Goal: Task Accomplishment & Management: Use online tool/utility

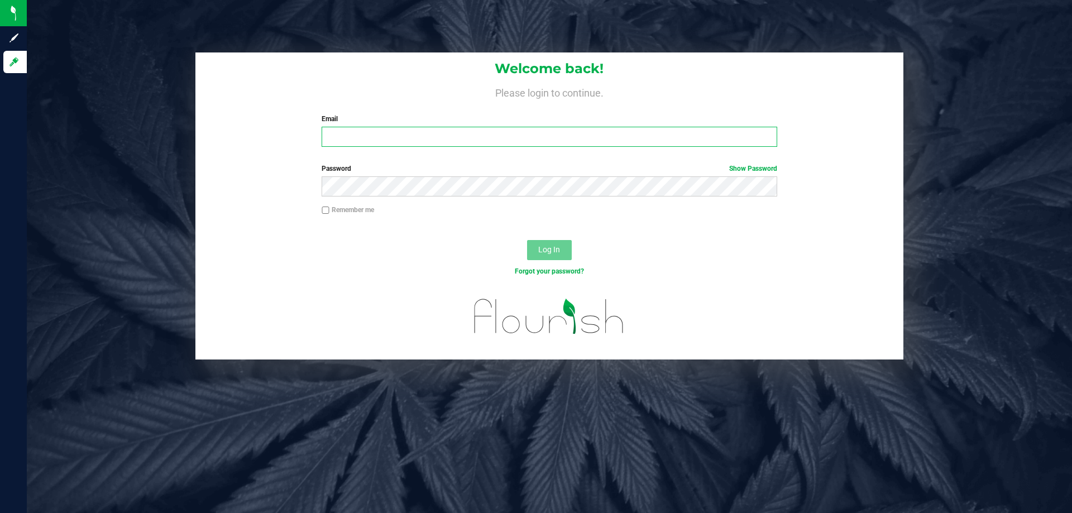
click at [396, 133] on input "Email" at bounding box center [549, 137] width 455 height 20
type input "[EMAIL_ADDRESS][DOMAIN_NAME]"
click at [527, 240] on button "Log In" at bounding box center [549, 250] width 45 height 20
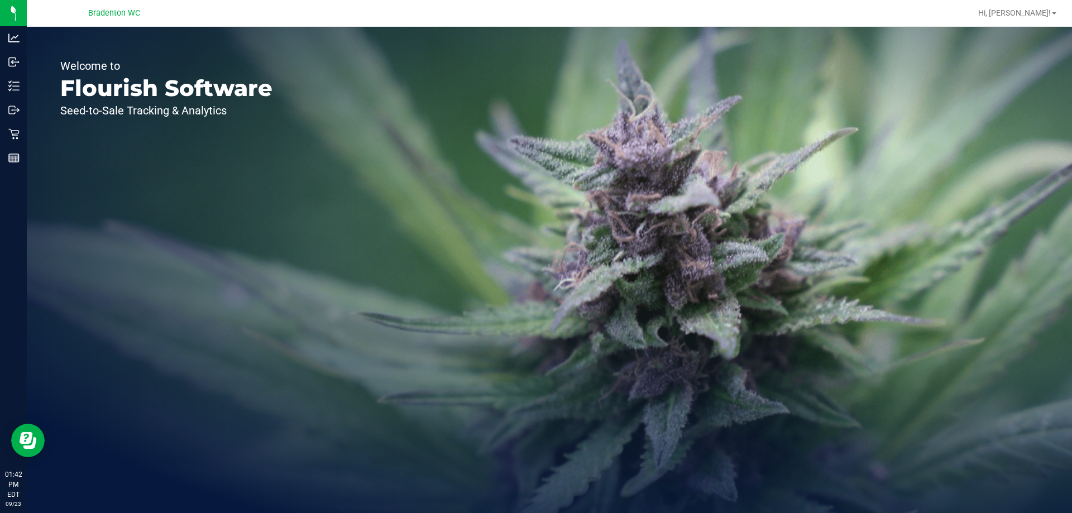
click at [15, 141] on div "Retail" at bounding box center [14, 134] width 23 height 22
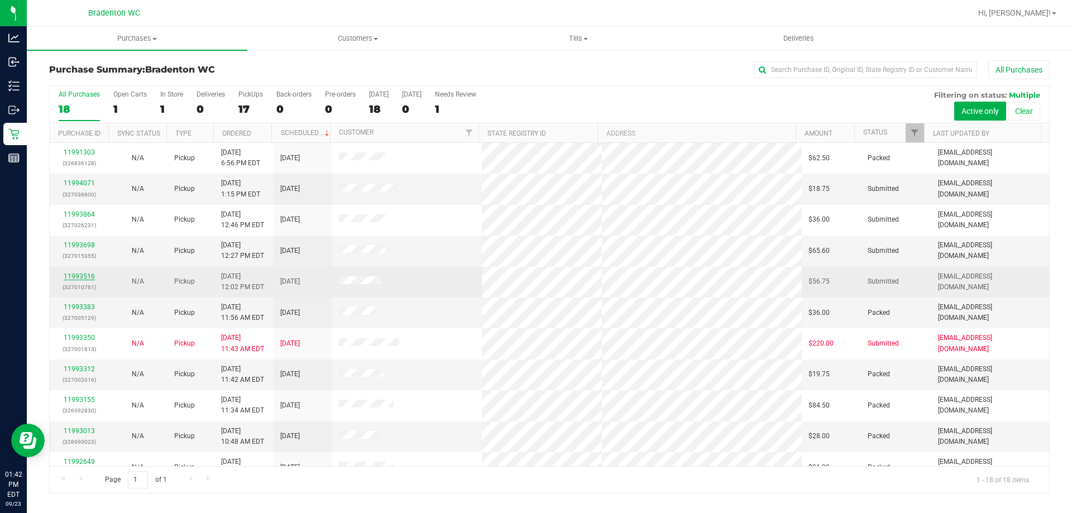
click at [80, 279] on link "11993516" at bounding box center [79, 276] width 31 height 8
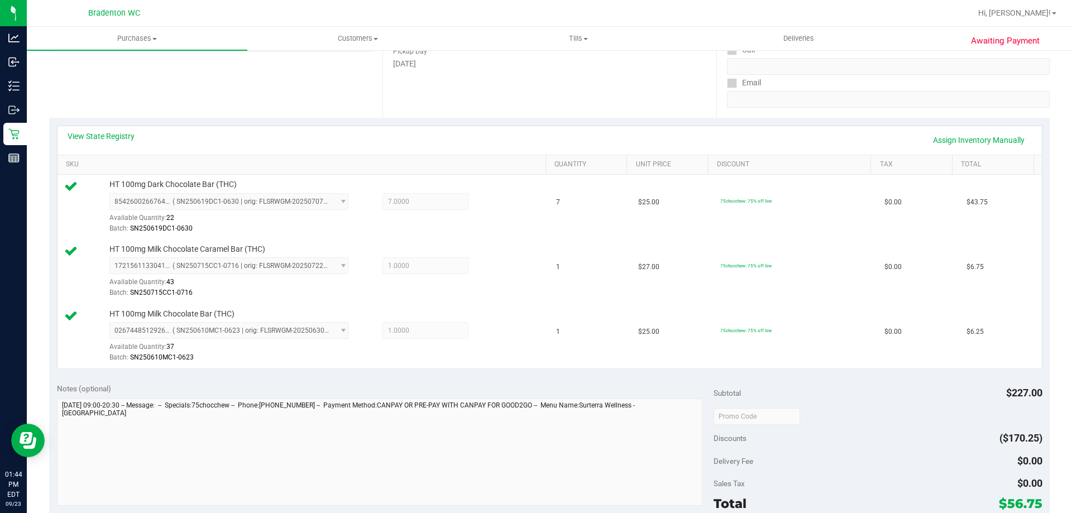
scroll to position [279, 0]
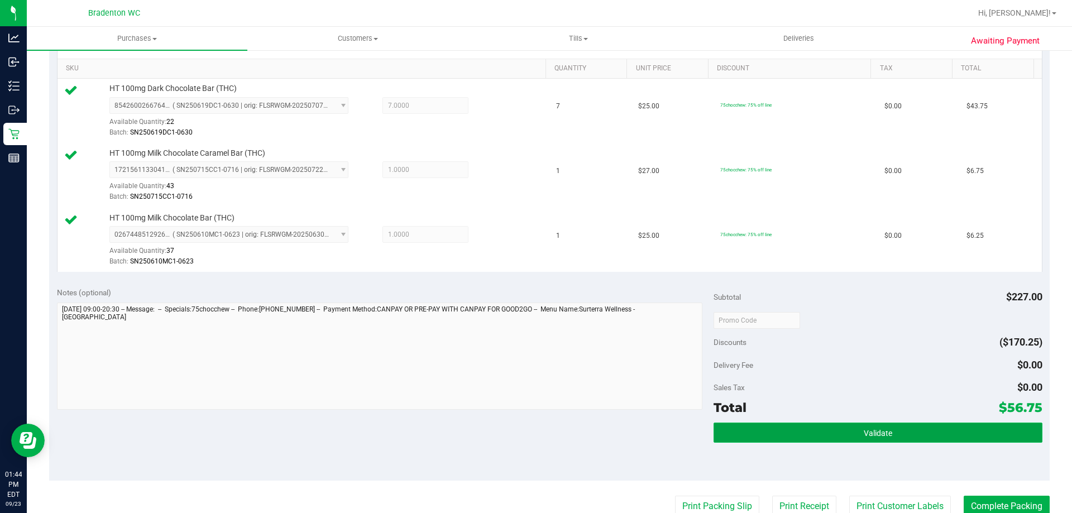
click at [843, 429] on button "Validate" at bounding box center [878, 433] width 328 height 20
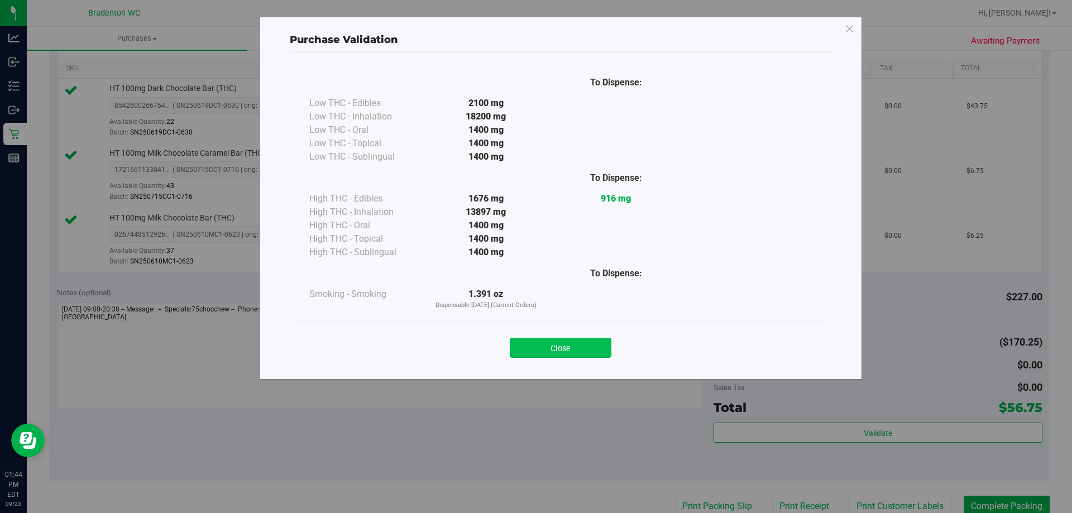
click at [546, 339] on button "Close" at bounding box center [561, 348] width 102 height 20
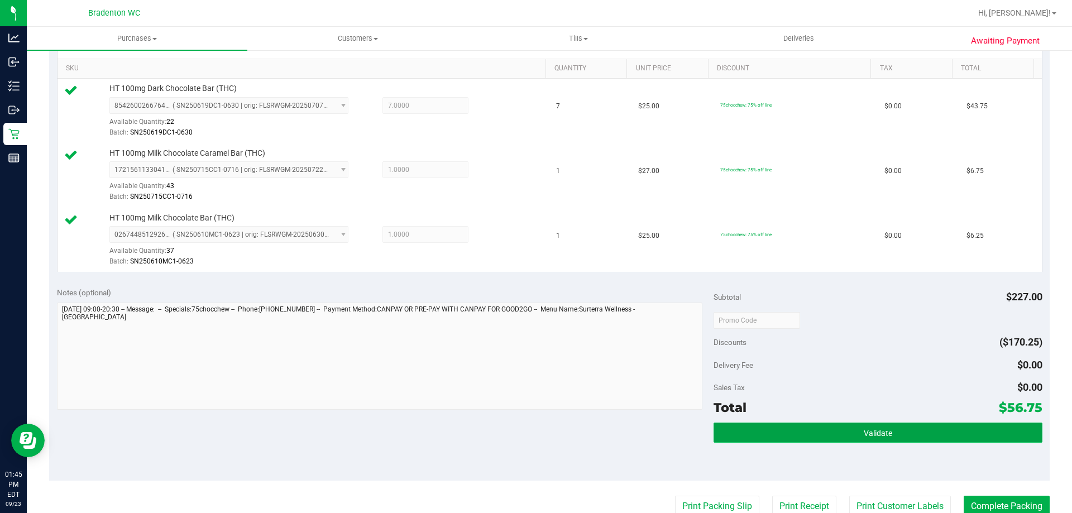
click at [827, 435] on button "Validate" at bounding box center [878, 433] width 328 height 20
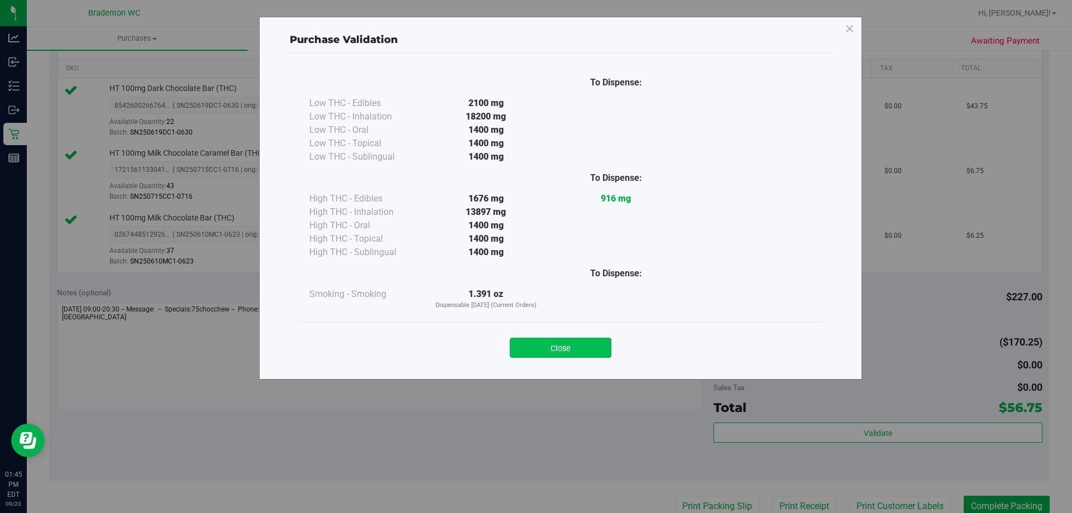
click at [563, 354] on button "Close" at bounding box center [561, 348] width 102 height 20
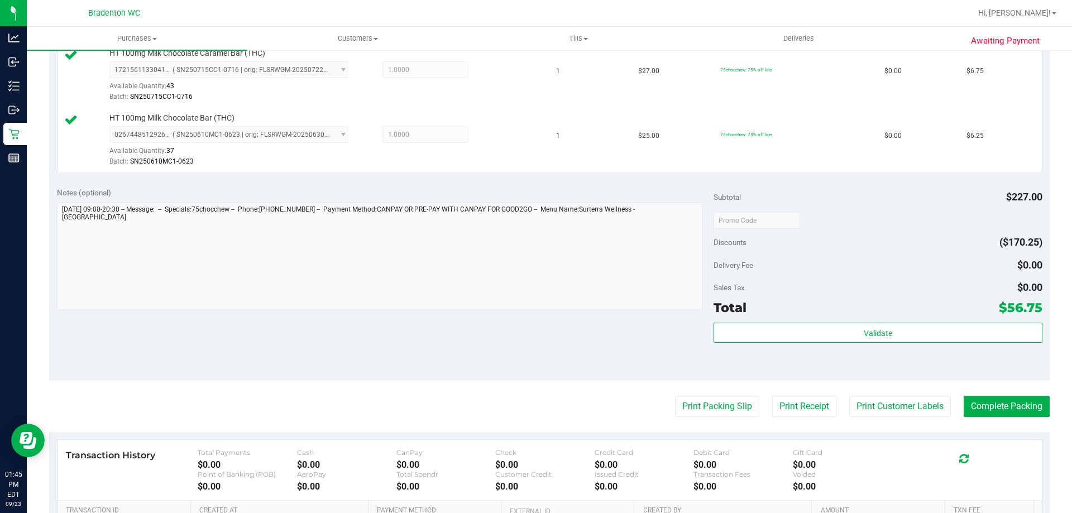
scroll to position [529, 0]
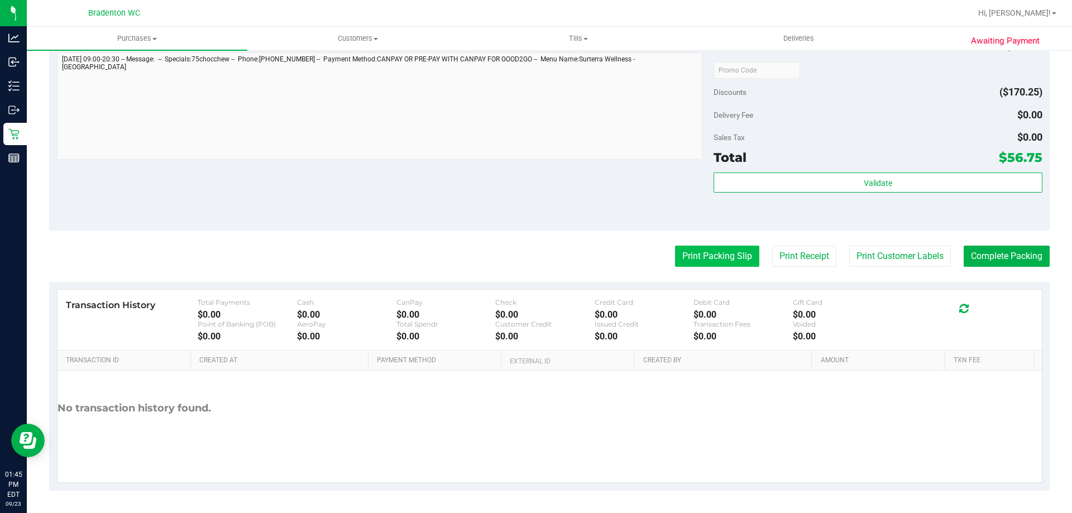
click at [701, 262] on button "Print Packing Slip" at bounding box center [717, 256] width 84 height 21
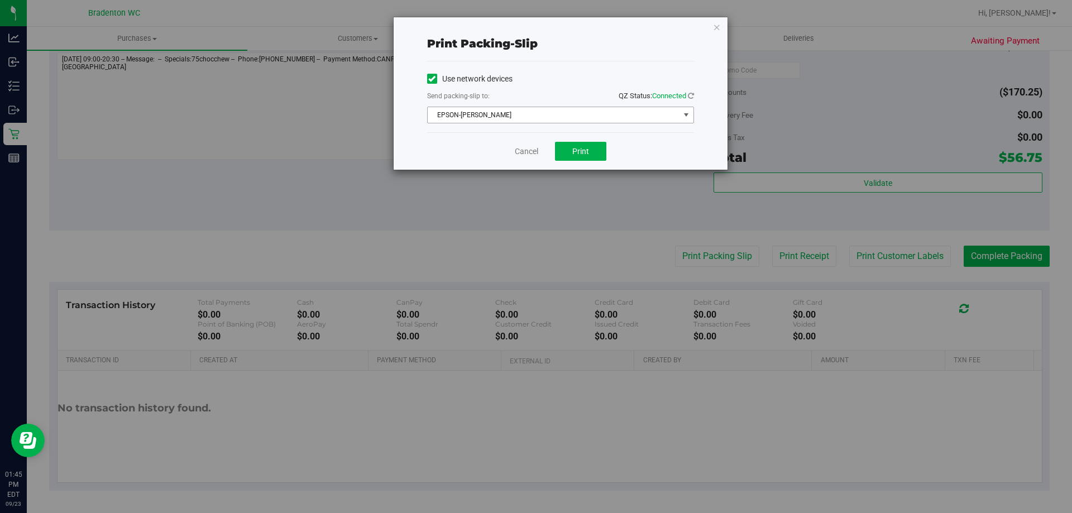
click at [577, 100] on div "Send packing-slip to: QZ Status: Connected" at bounding box center [560, 97] width 267 height 14
click at [578, 104] on div "Use network devices Send packing-slip to: QZ Status: Connected EPSON-[PERSON_NA…" at bounding box center [560, 96] width 267 height 53
click at [580, 109] on span "EPSON-[PERSON_NAME]" at bounding box center [554, 115] width 252 height 16
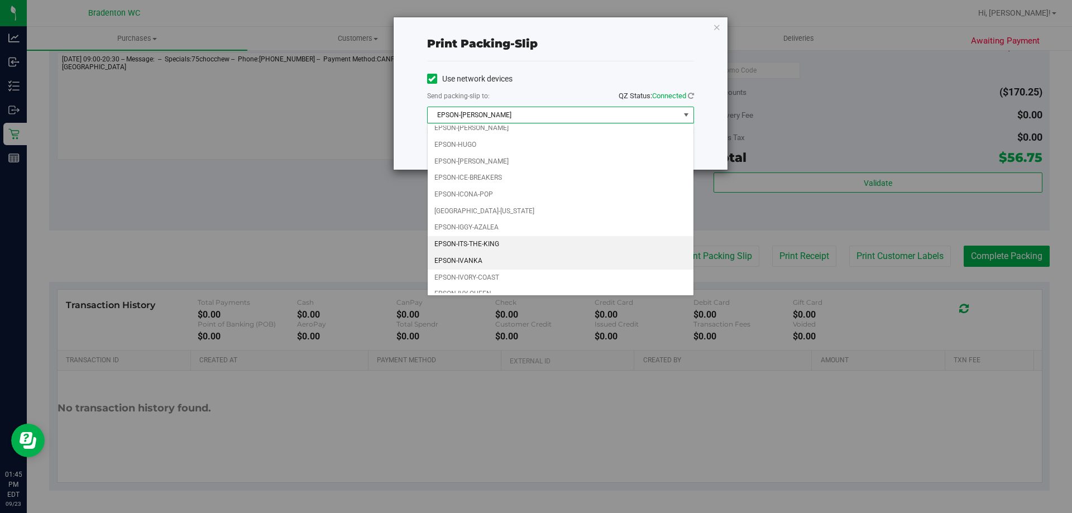
scroll to position [32, 0]
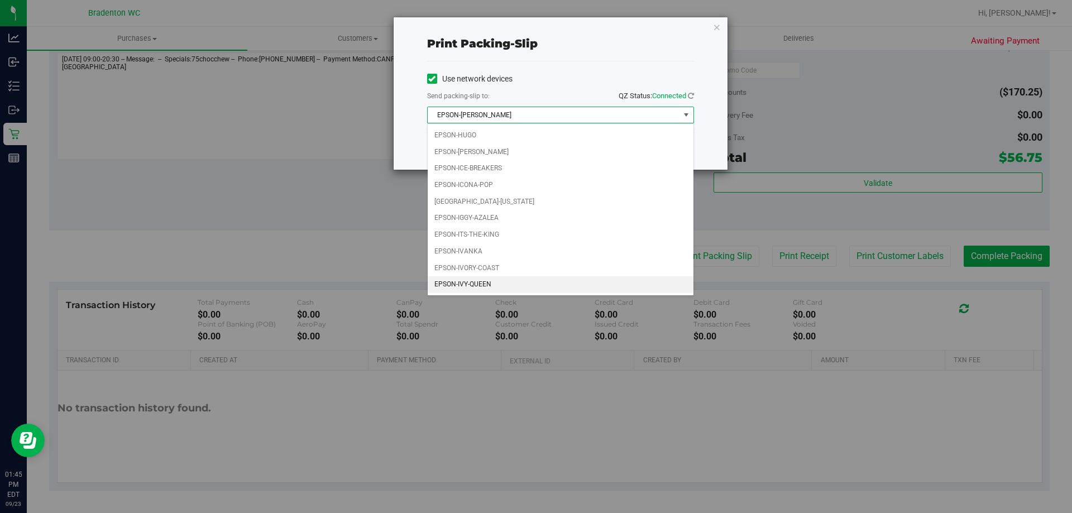
click at [490, 284] on li "EPSON-IVY-QUEEN" at bounding box center [561, 284] width 266 height 17
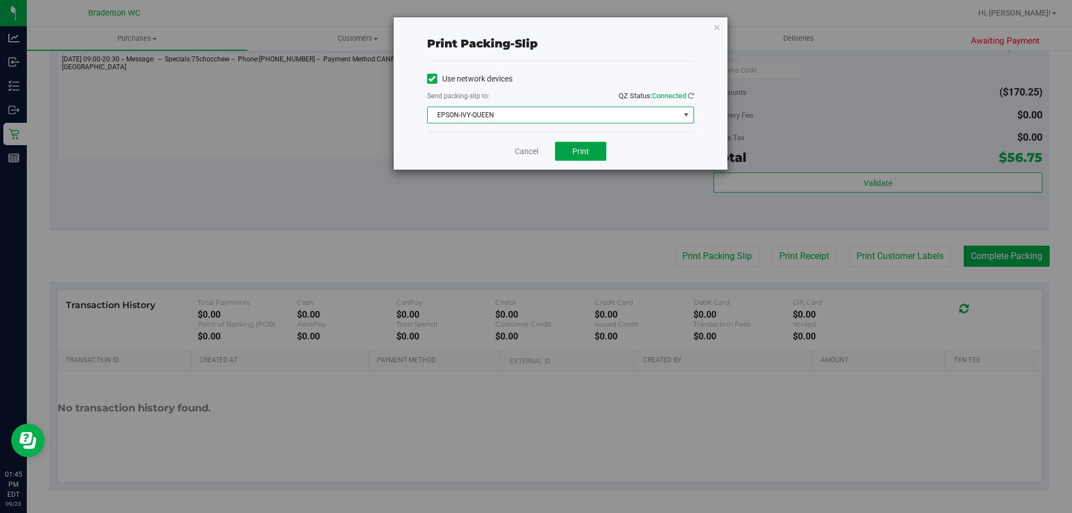
click at [595, 153] on button "Print" at bounding box center [580, 151] width 51 height 19
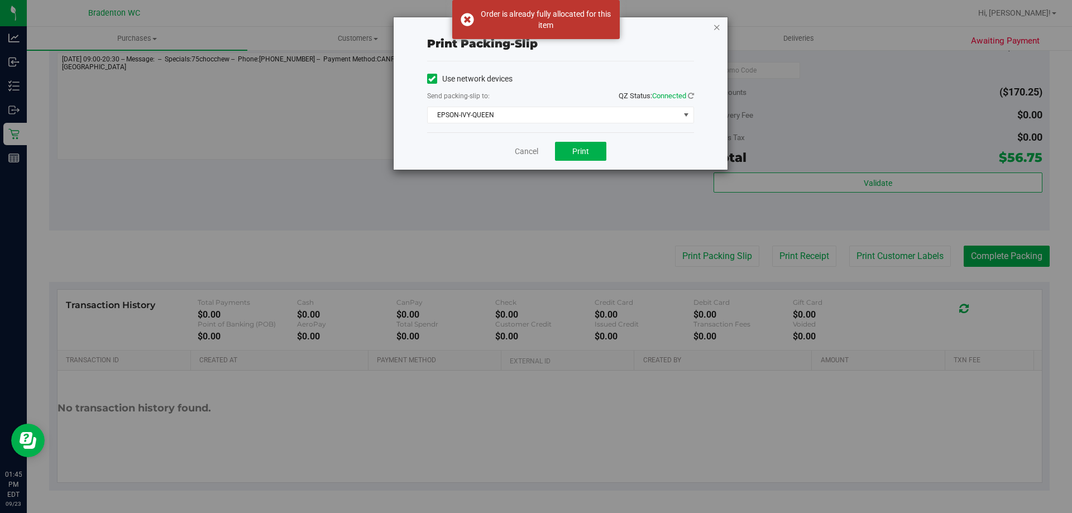
click at [716, 22] on icon "button" at bounding box center [717, 26] width 8 height 13
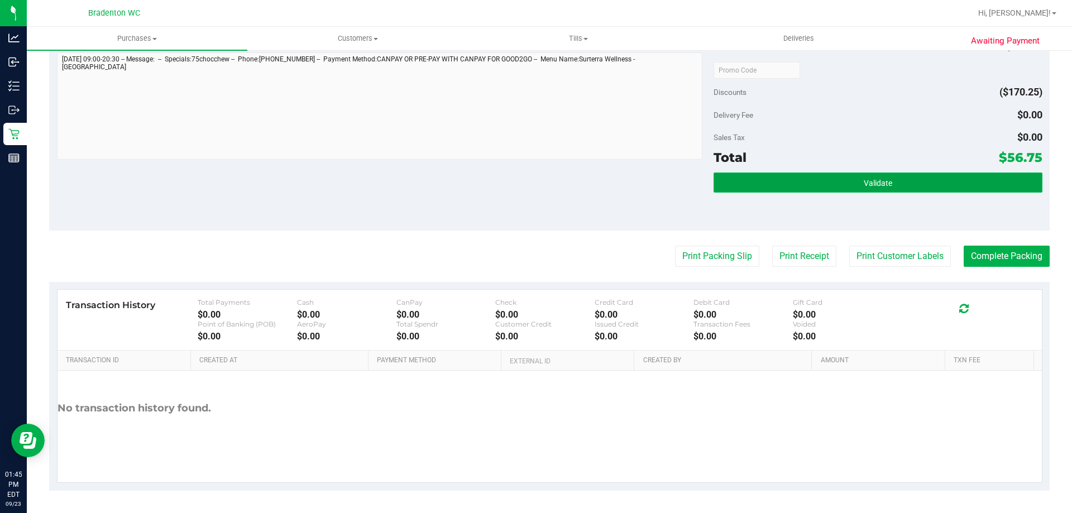
click at [806, 181] on button "Validate" at bounding box center [878, 183] width 328 height 20
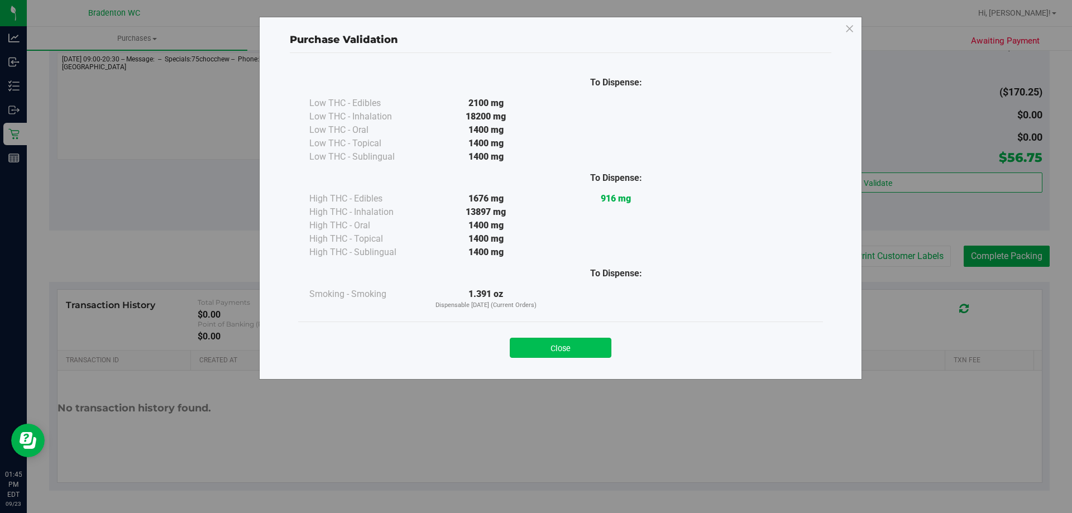
click at [581, 357] on button "Close" at bounding box center [561, 348] width 102 height 20
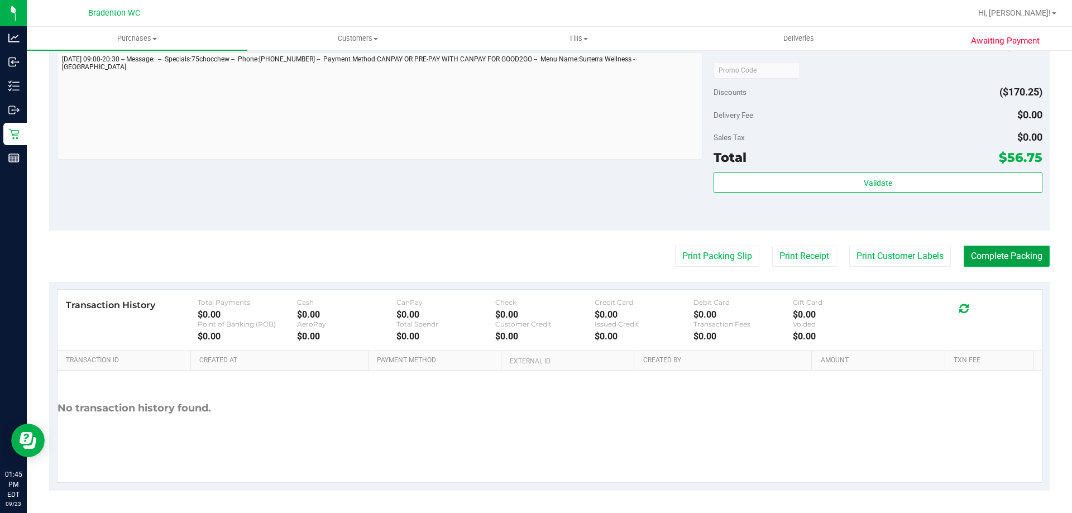
click at [1000, 266] on button "Complete Packing" at bounding box center [1007, 256] width 86 height 21
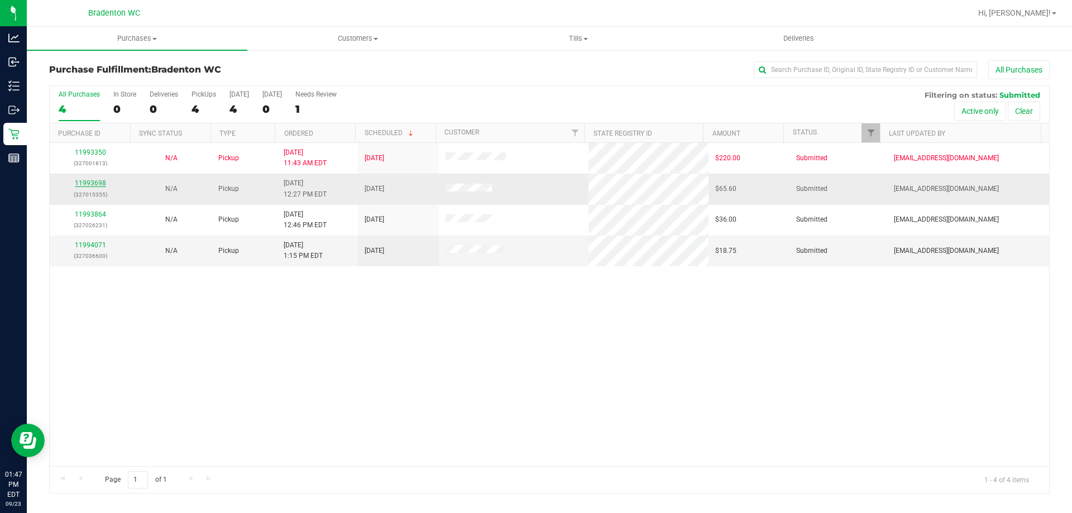
click at [90, 180] on td "11993698 (327015355)" at bounding box center [90, 189] width 81 height 31
click at [93, 180] on link "11993698" at bounding box center [90, 183] width 31 height 8
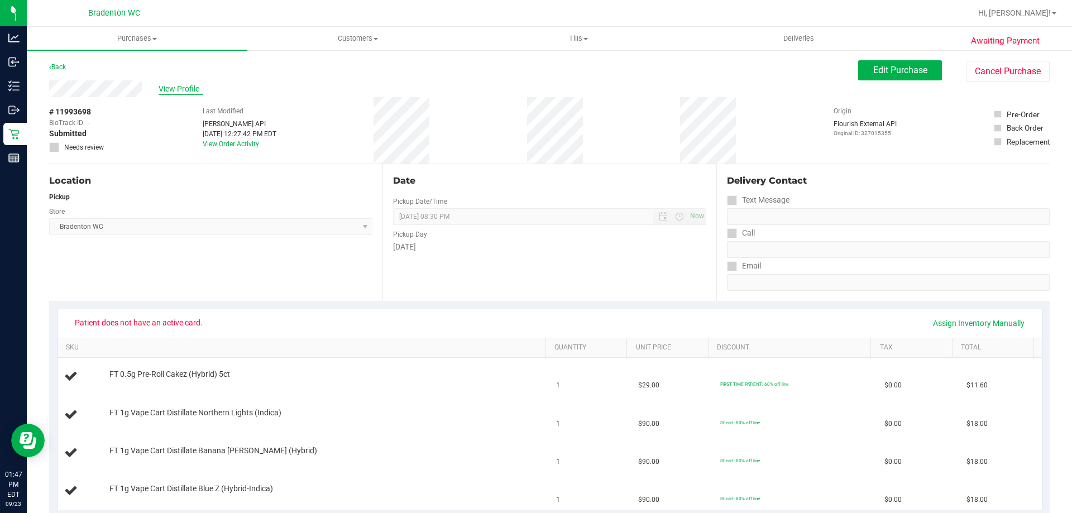
click at [192, 87] on span "View Profile" at bounding box center [181, 89] width 45 height 12
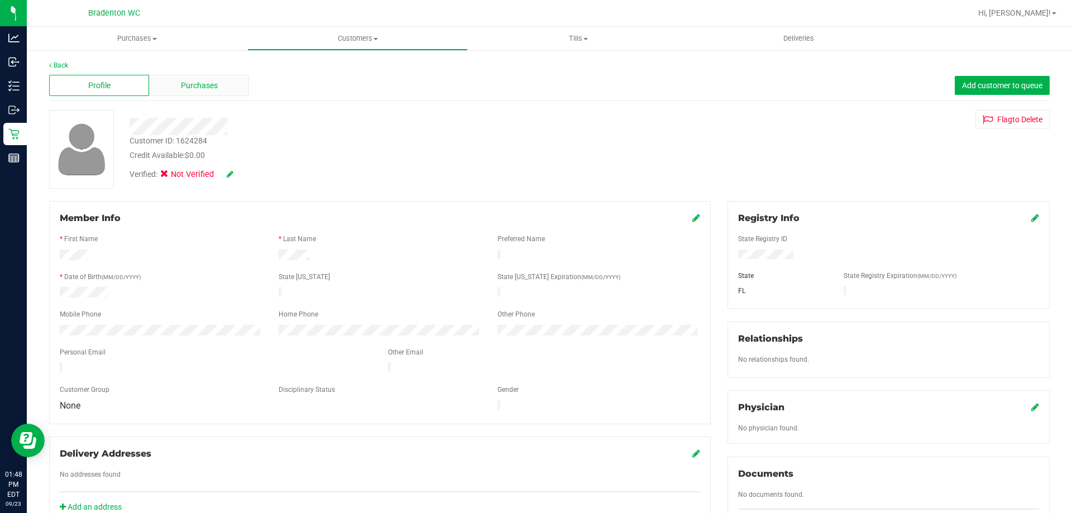
click at [243, 83] on div "Purchases" at bounding box center [199, 85] width 100 height 21
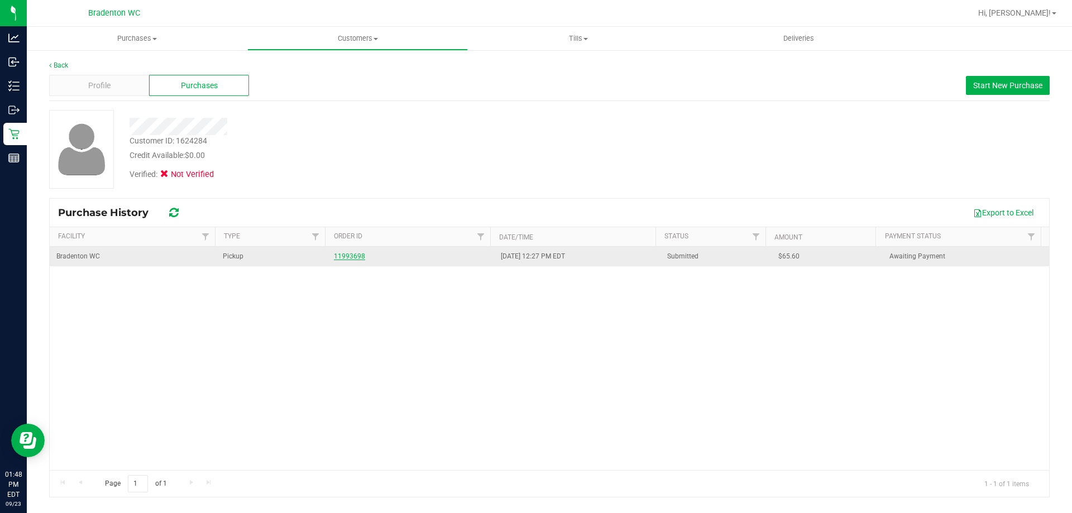
click at [356, 255] on link "11993698" at bounding box center [349, 256] width 31 height 8
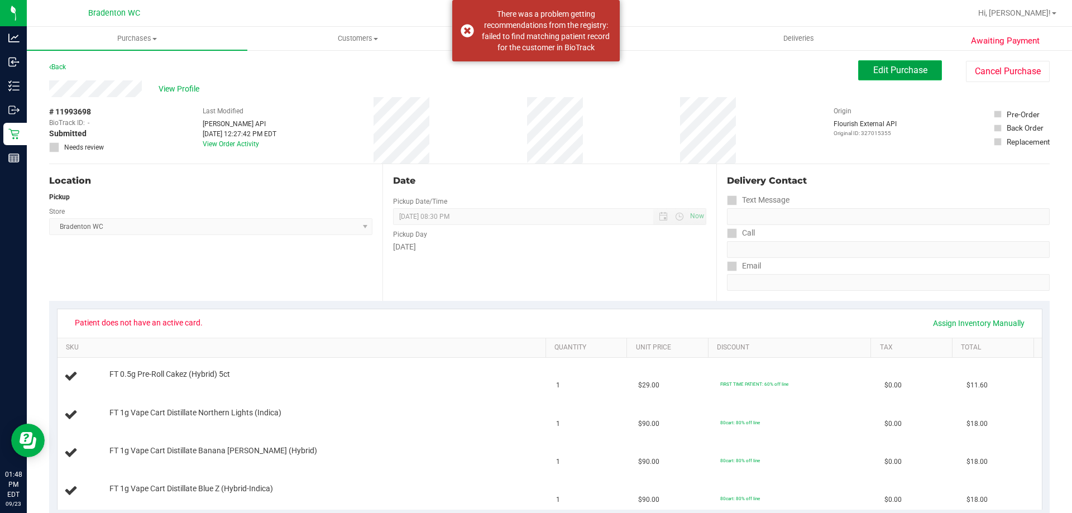
click at [873, 69] on span "Edit Purchase" at bounding box center [900, 70] width 54 height 11
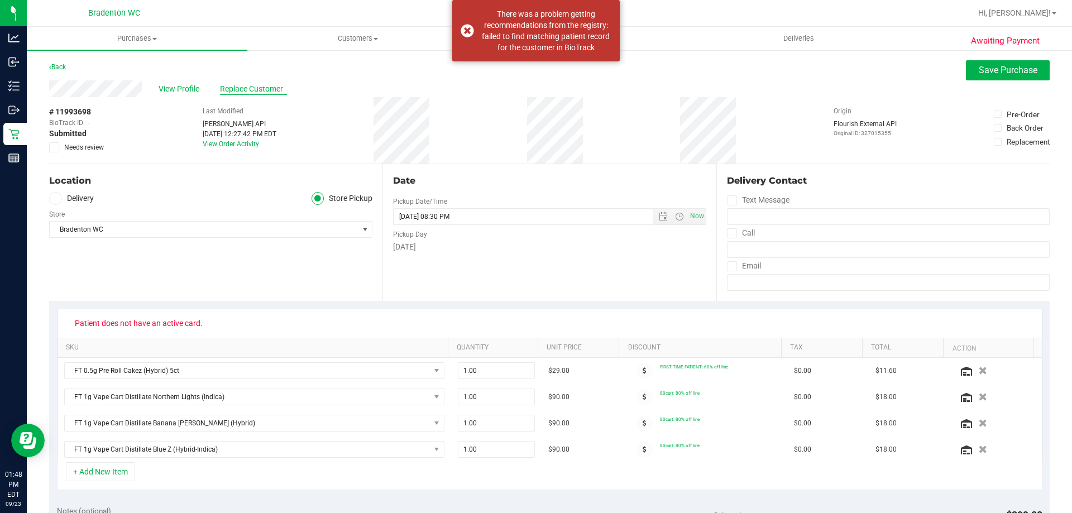
click at [243, 94] on span "Replace Customer" at bounding box center [253, 89] width 67 height 12
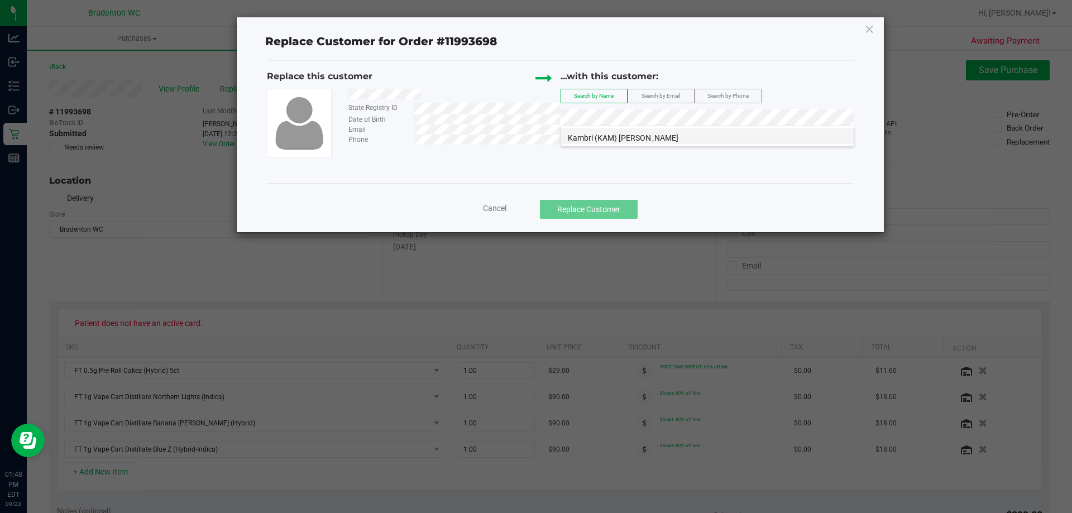
click at [634, 140] on span "Kambri (KAM) [PERSON_NAME]" at bounding box center [623, 137] width 111 height 9
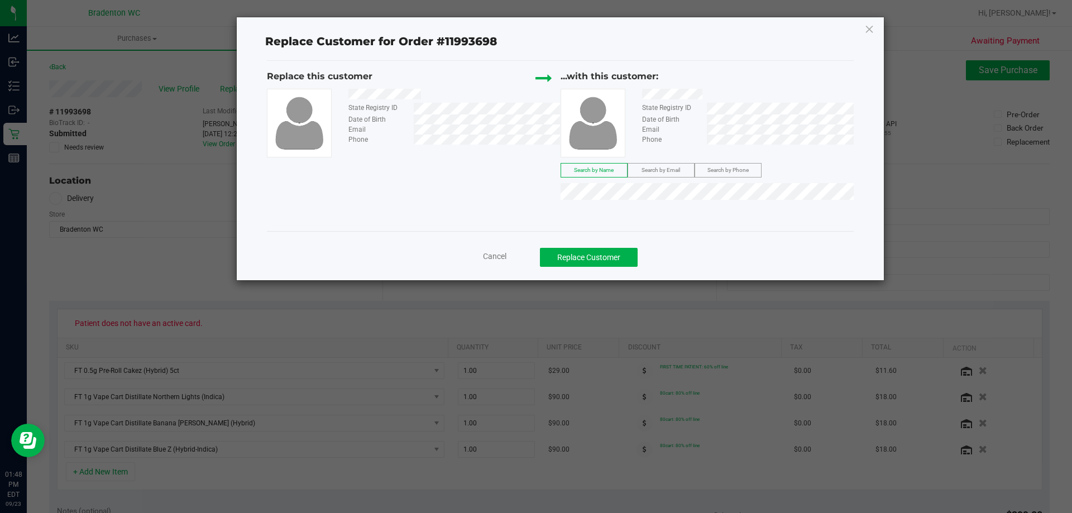
click at [702, 75] on div "...with this customer:" at bounding box center [708, 76] width 294 height 13
click at [650, 252] on div "Cancel Replace Customer" at bounding box center [560, 257] width 570 height 19
click at [620, 256] on button "Replace Customer" at bounding box center [589, 257] width 98 height 19
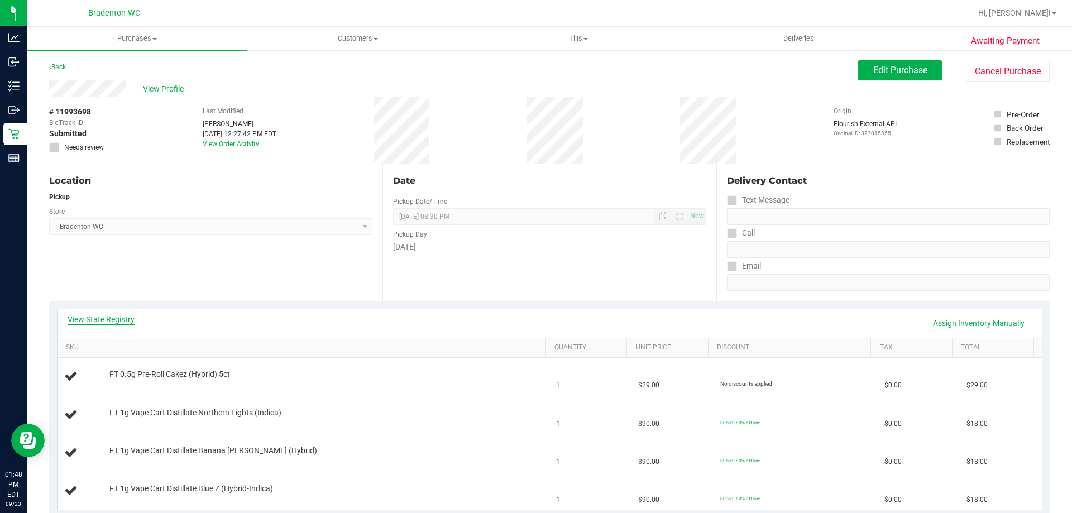
click at [126, 316] on link "View State Registry" at bounding box center [101, 319] width 67 height 11
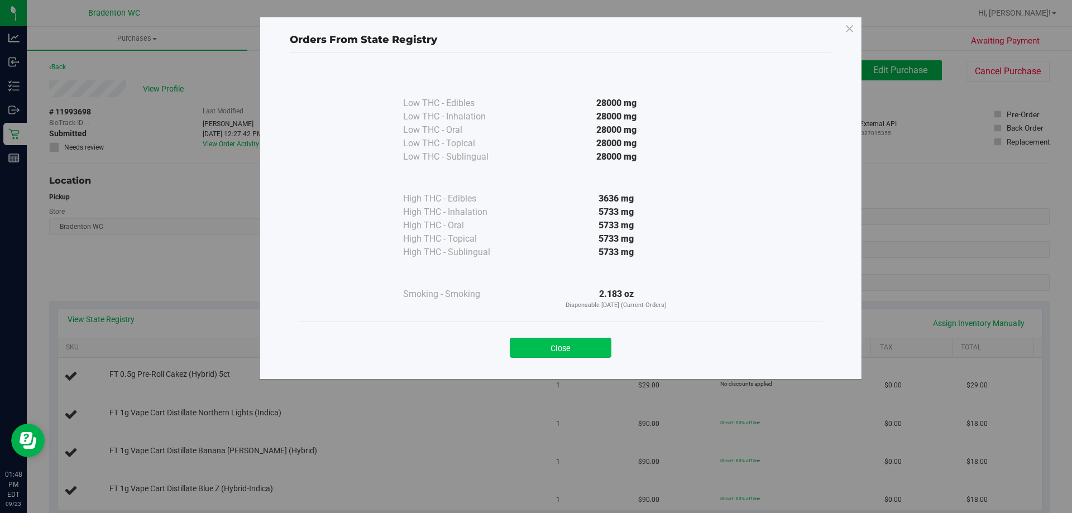
click at [566, 344] on button "Close" at bounding box center [561, 348] width 102 height 20
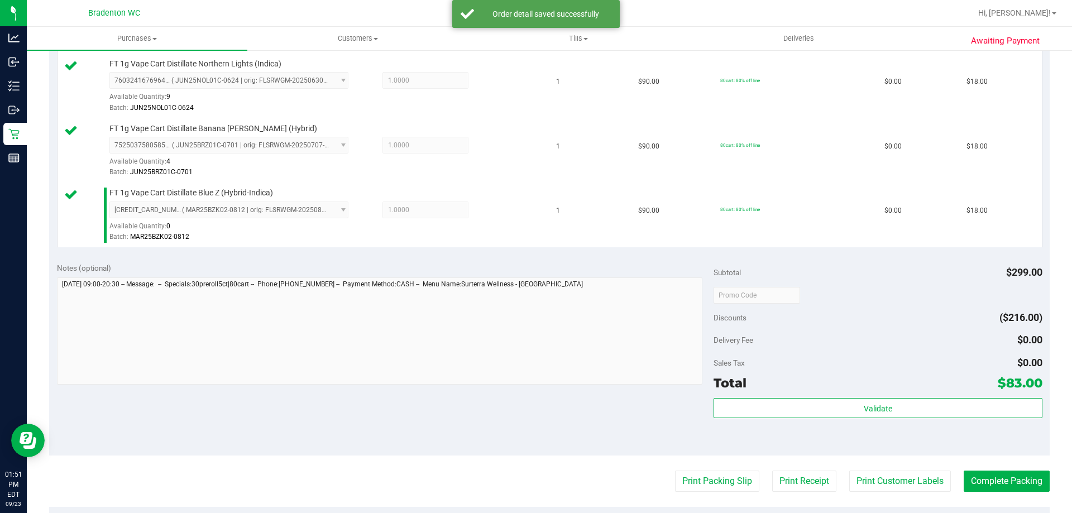
scroll to position [381, 0]
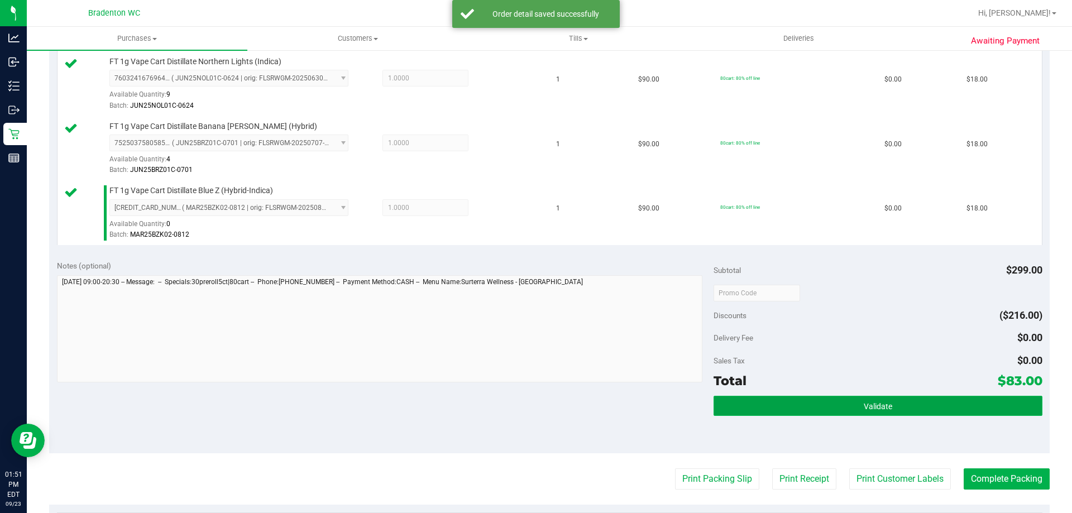
click at [801, 398] on button "Validate" at bounding box center [878, 406] width 328 height 20
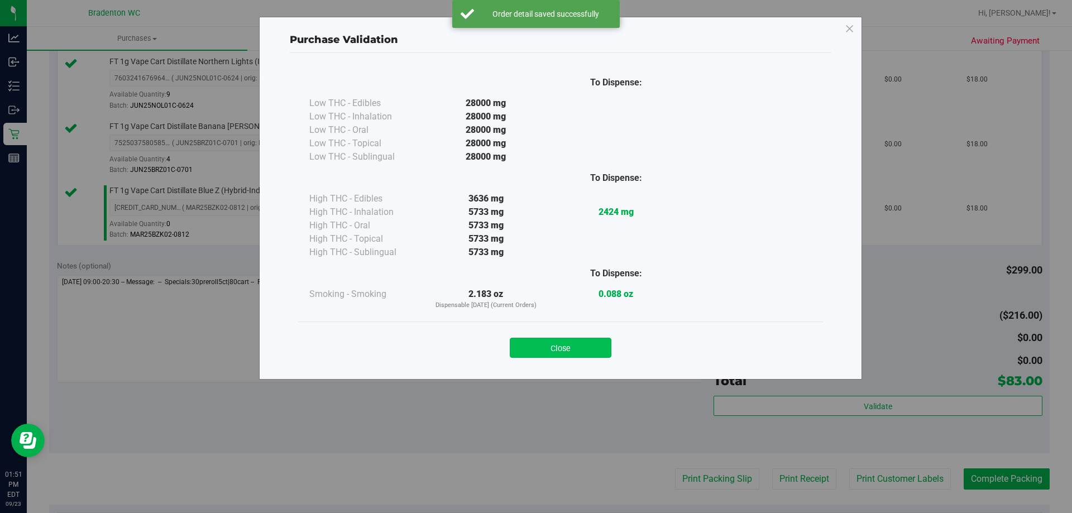
click at [590, 344] on button "Close" at bounding box center [561, 348] width 102 height 20
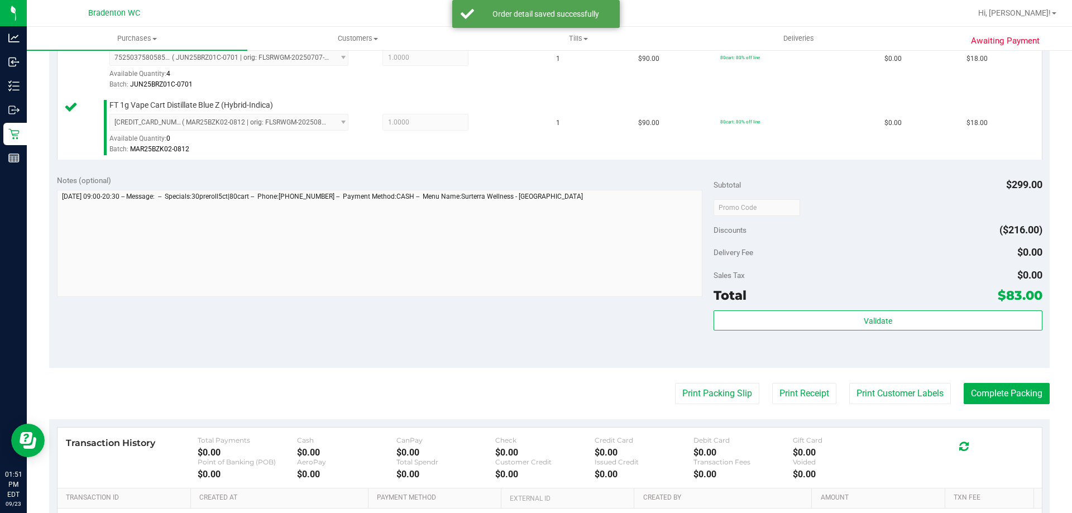
scroll to position [494, 0]
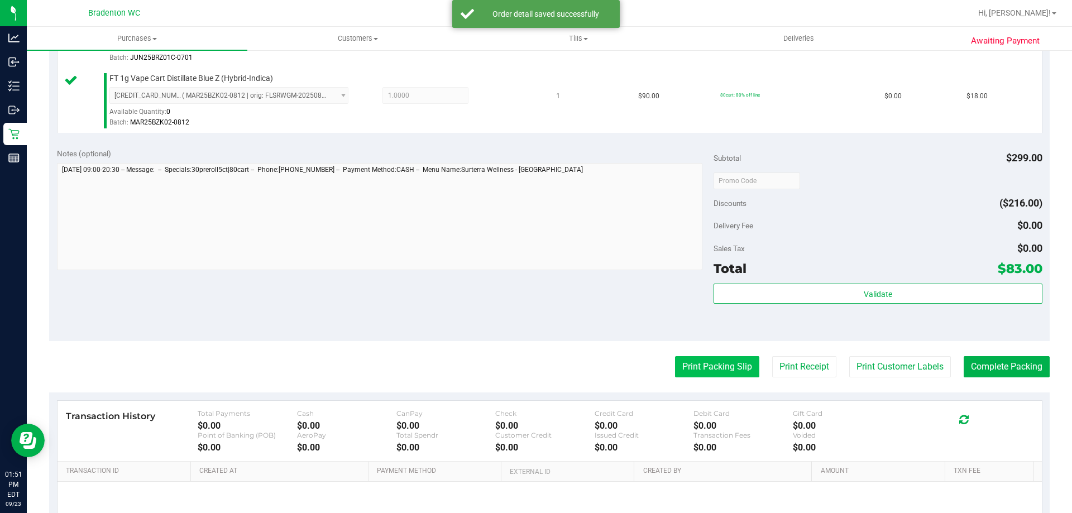
click at [695, 375] on button "Print Packing Slip" at bounding box center [717, 366] width 84 height 21
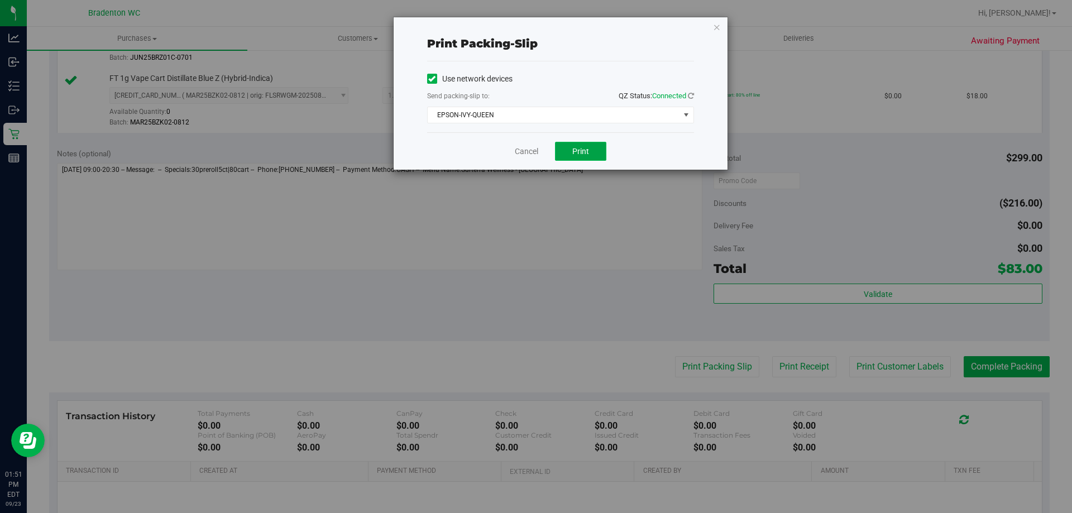
click at [586, 155] on span "Print" at bounding box center [580, 151] width 17 height 9
click at [716, 21] on icon "button" at bounding box center [717, 26] width 8 height 13
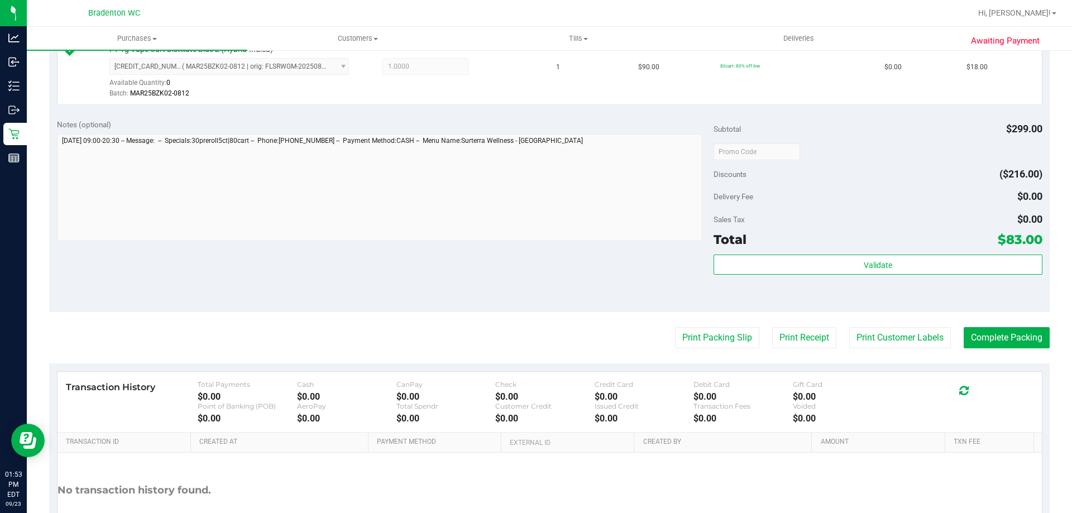
scroll to position [522, 0]
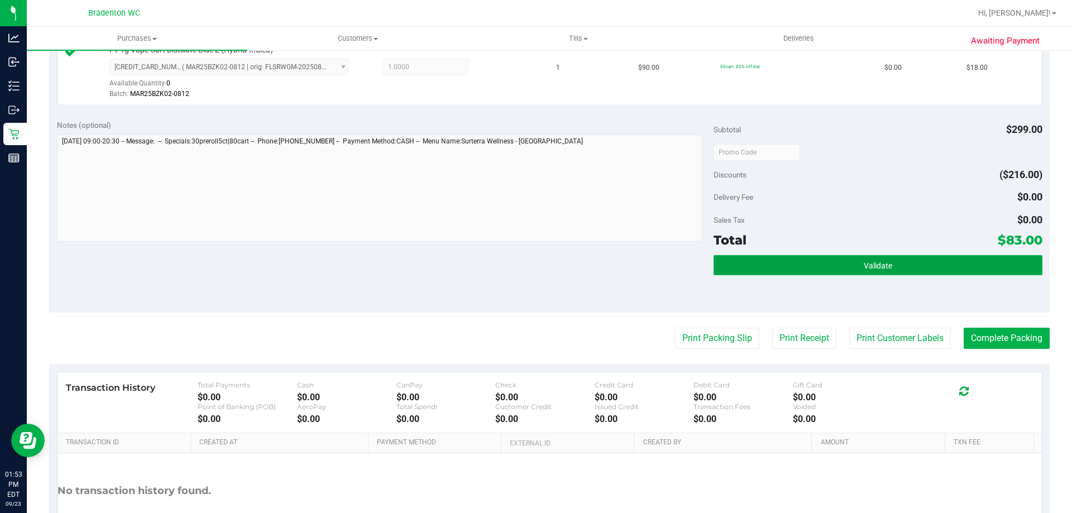
click at [778, 257] on button "Validate" at bounding box center [878, 265] width 328 height 20
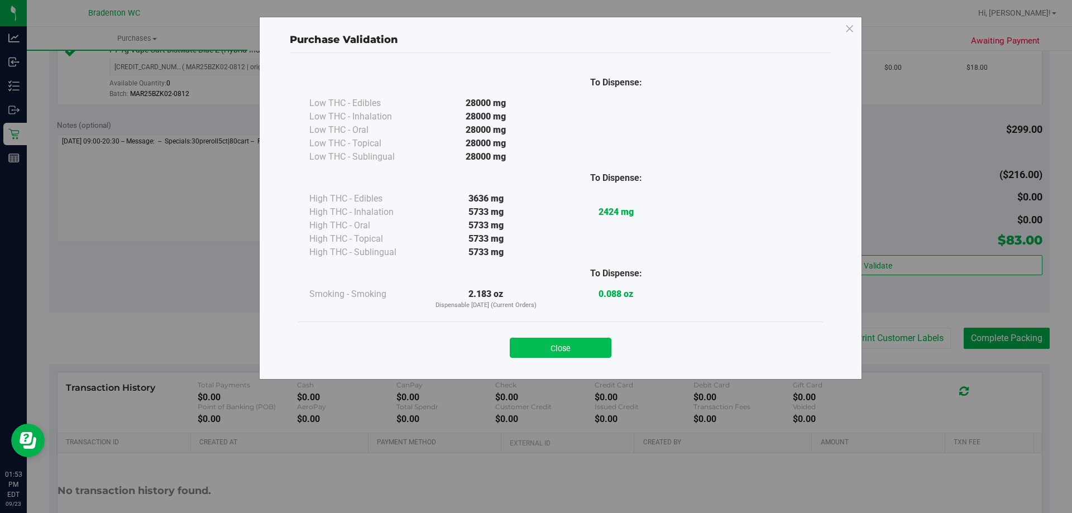
click at [582, 342] on button "Close" at bounding box center [561, 348] width 102 height 20
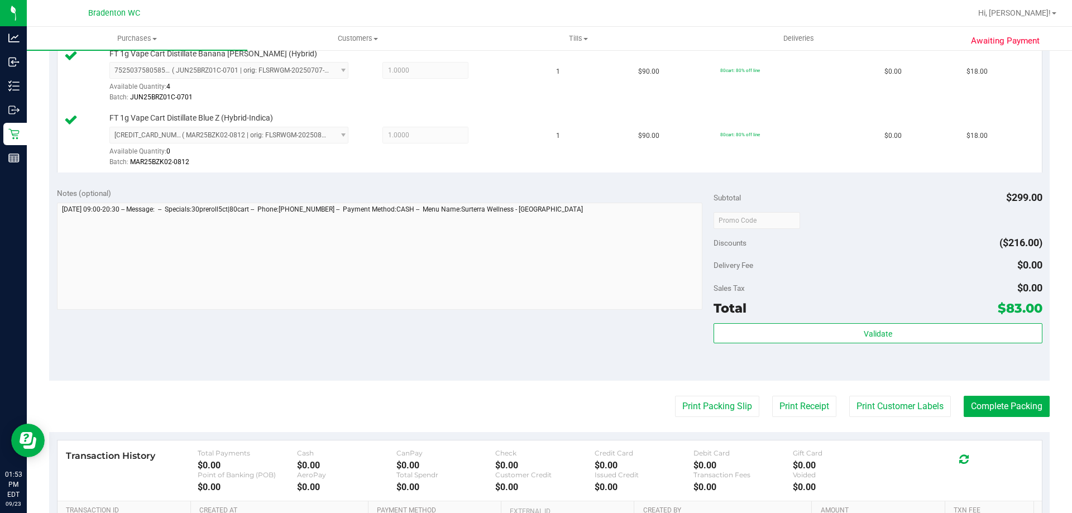
scroll to position [454, 0]
click at [987, 411] on button "Complete Packing" at bounding box center [1007, 406] width 86 height 21
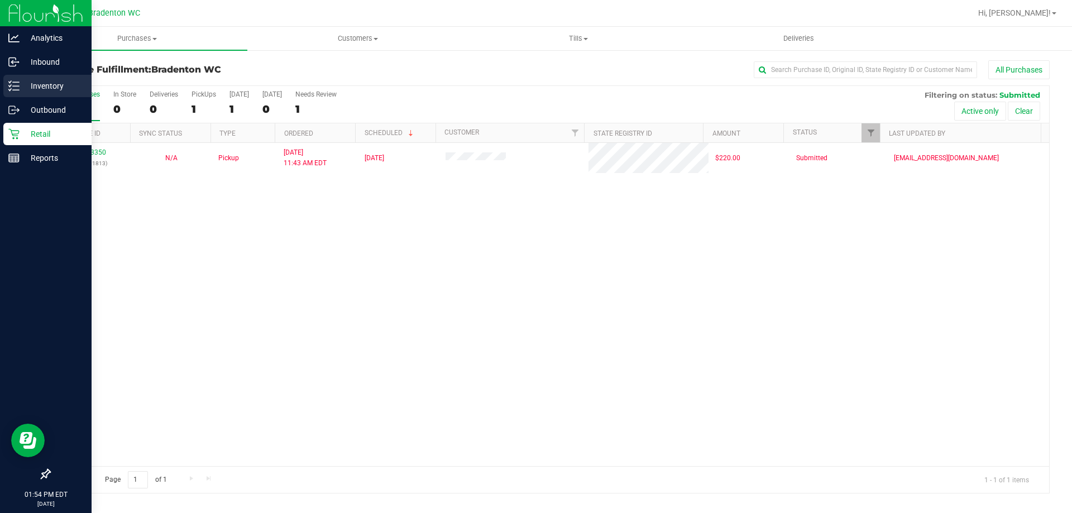
click at [10, 90] on icon at bounding box center [10, 90] width 2 height 2
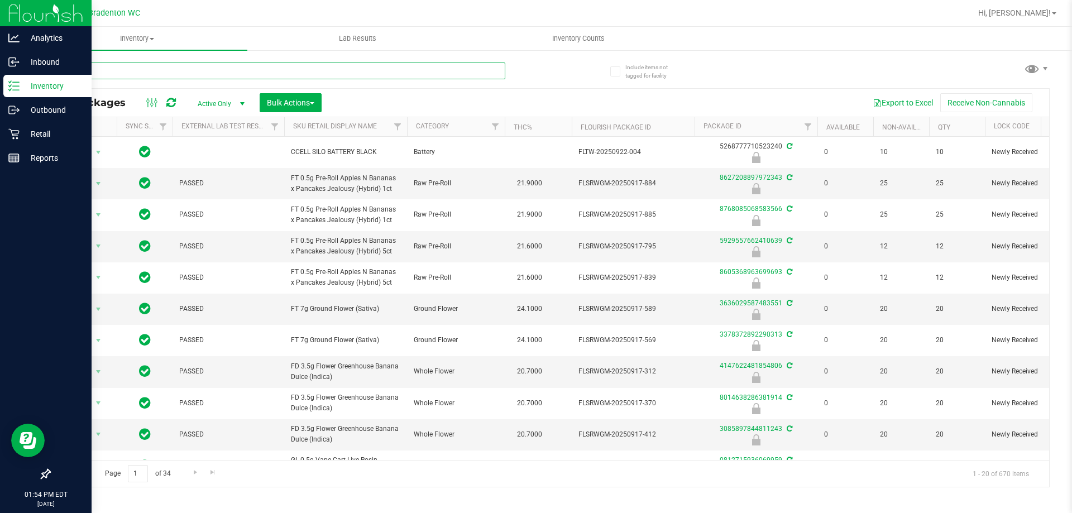
click at [115, 72] on input "text" at bounding box center [277, 71] width 456 height 17
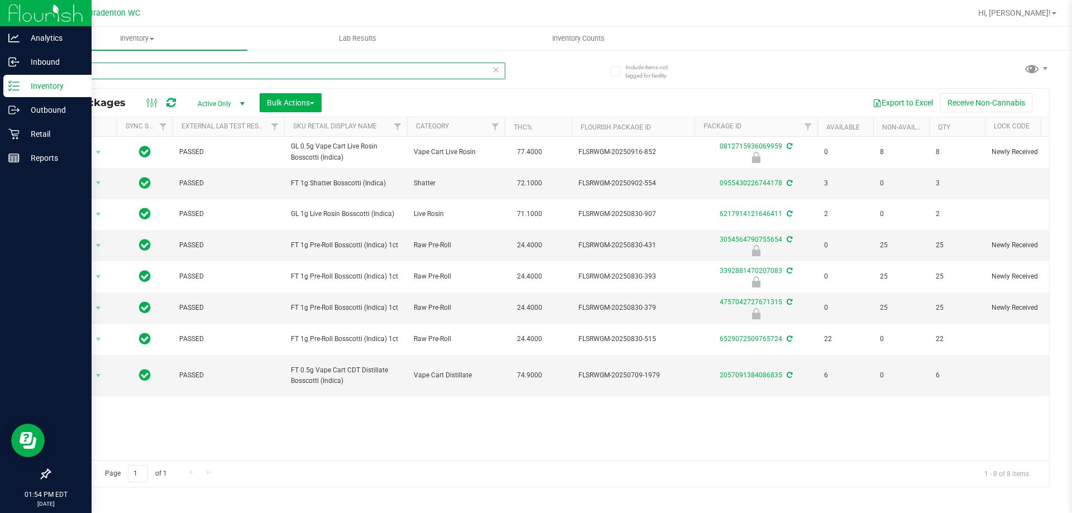
type input "b"
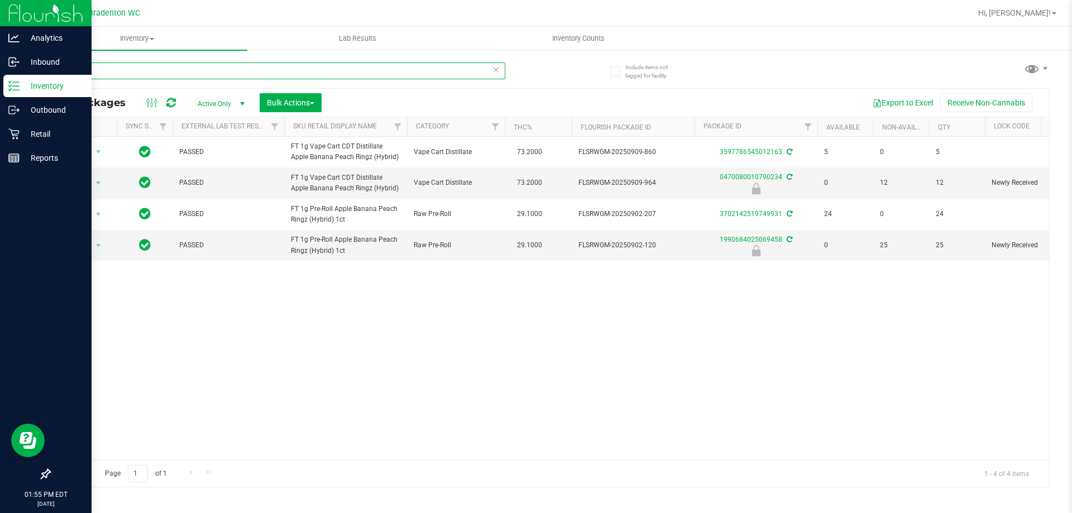
type input "arz"
click at [489, 68] on input "arz" at bounding box center [277, 71] width 456 height 17
click at [499, 69] on icon at bounding box center [496, 69] width 8 height 13
